Goal: Task Accomplishment & Management: Manage account settings

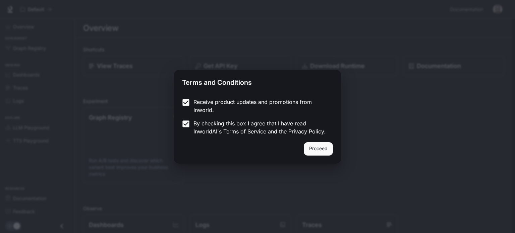
click at [318, 150] on button "Proceed" at bounding box center [318, 148] width 29 height 13
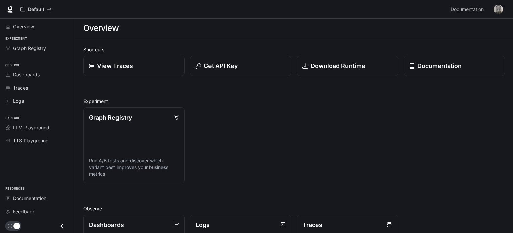
click at [495, 7] on img "button" at bounding box center [497, 9] width 9 height 9
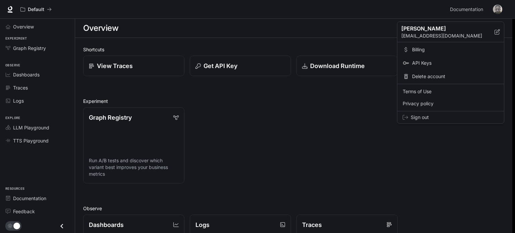
click at [423, 74] on span "Delete account" at bounding box center [455, 76] width 87 height 7
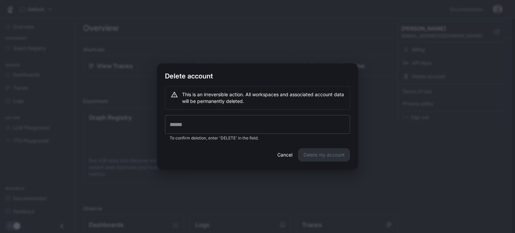
click at [260, 128] on input "text" at bounding box center [257, 124] width 185 height 19
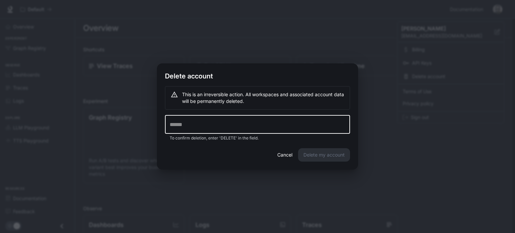
click at [228, 96] on div "This is an irreversible action. All workspaces and associated account data will…" at bounding box center [263, 98] width 162 height 19
click at [258, 125] on input "text" at bounding box center [257, 124] width 185 height 19
type input "******"
click at [334, 158] on button "Delete my account" at bounding box center [324, 154] width 52 height 13
